Goal: Information Seeking & Learning: Learn about a topic

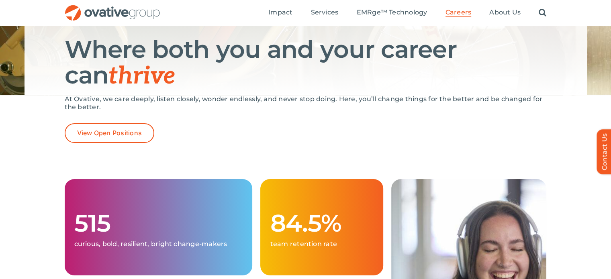
scroll to position [18, 0]
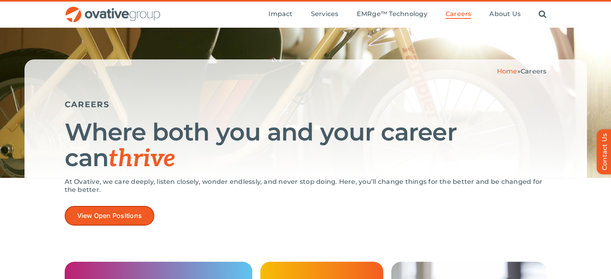
click at [139, 213] on span "View Open Positions" at bounding box center [109, 216] width 65 height 8
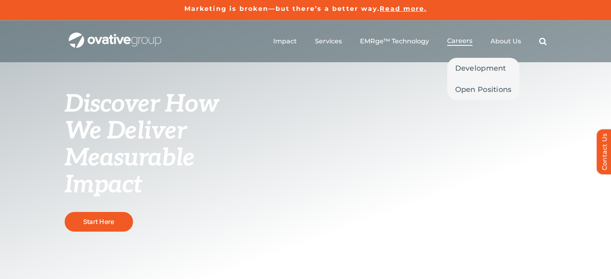
click at [471, 42] on span "Careers" at bounding box center [459, 41] width 25 height 8
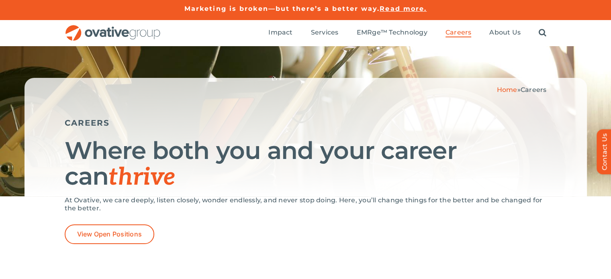
click at [100, 29] on img "OG_Full_horizontal_RGB" at bounding box center [113, 33] width 96 height 16
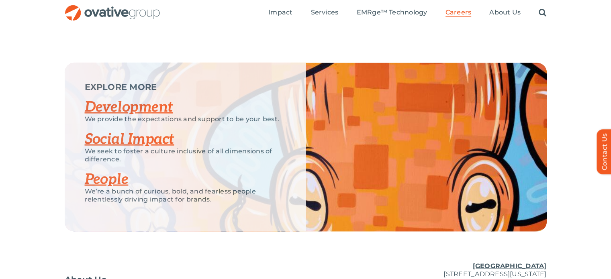
scroll to position [1502, 0]
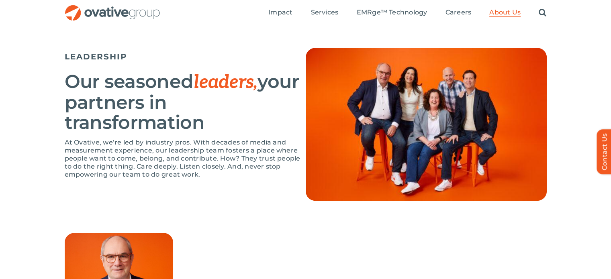
scroll to position [500, 0]
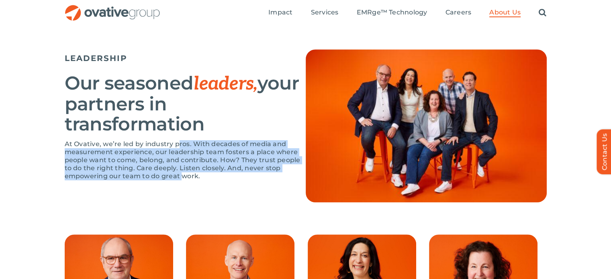
drag, startPoint x: 182, startPoint y: 190, endPoint x: 179, endPoint y: 138, distance: 52.7
click at [179, 138] on div "LEADERSHIP Our seasoned leaders, your partners in transformation At Ovative, we…" at bounding box center [306, 125] width 482 height 153
click at [179, 138] on div "LEADERSHIP Our seasoned leaders, your partners in transformation At Ovative, we…" at bounding box center [185, 118] width 241 height 139
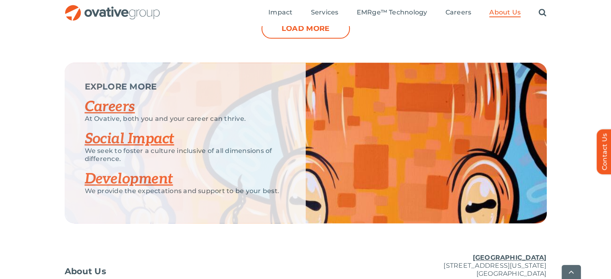
scroll to position [1134, 0]
